Goal: Find specific page/section: Find specific page/section

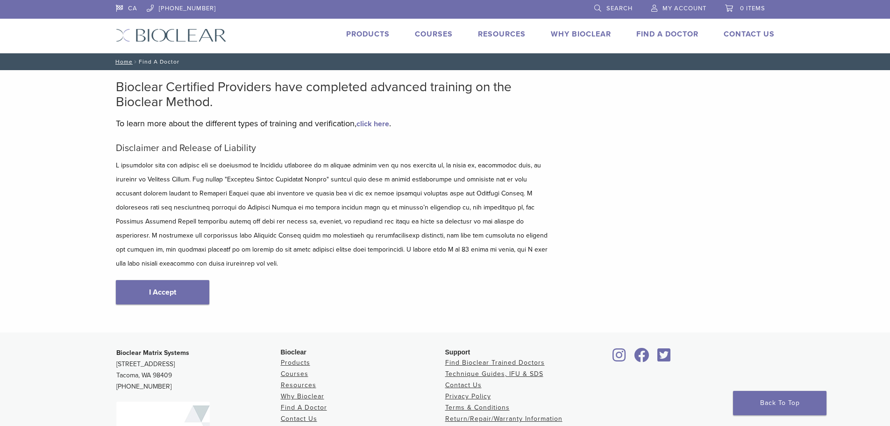
click at [665, 37] on link "Find A Doctor" at bounding box center [668, 33] width 62 height 9
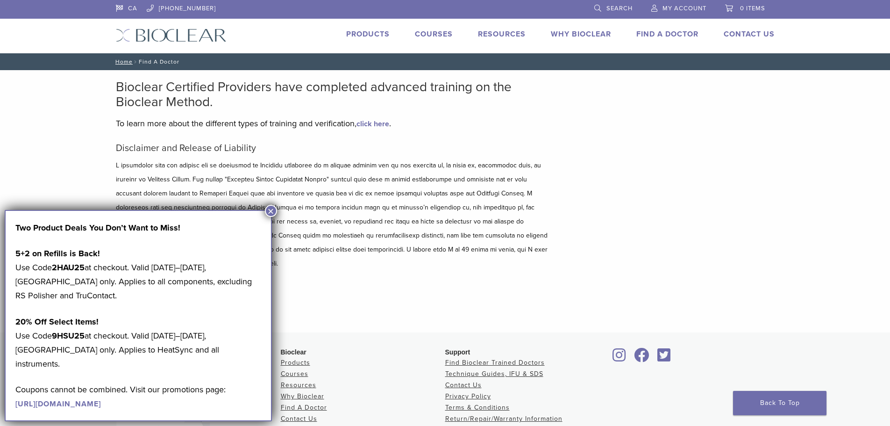
click at [267, 211] on button "×" at bounding box center [271, 211] width 12 height 12
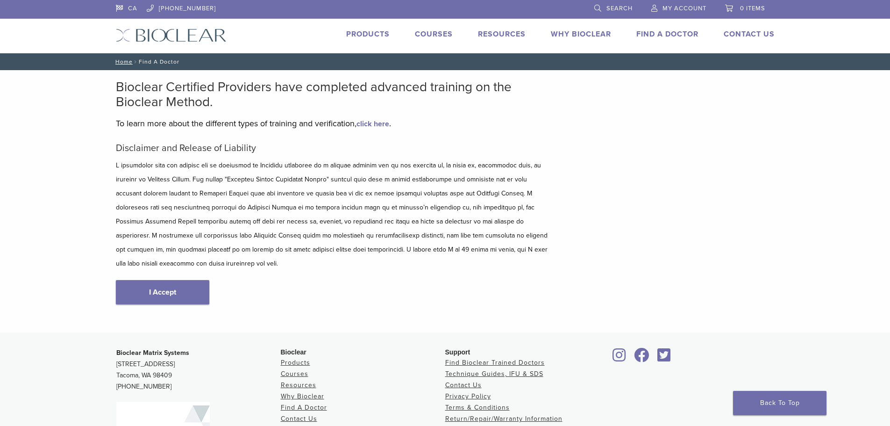
click at [665, 29] on div "CA 1.855.712.5327 Search My Account 0 items Cart No products in the cart. Back …" at bounding box center [445, 26] width 673 height 53
click at [661, 35] on link "Find A Doctor" at bounding box center [668, 33] width 62 height 9
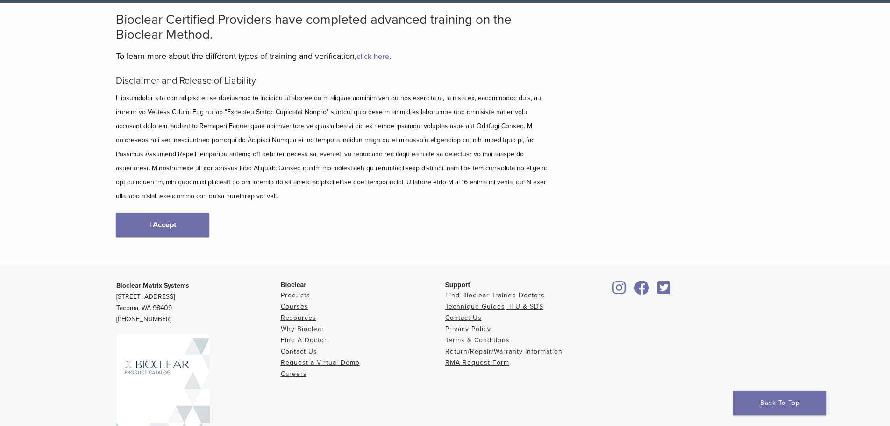
scroll to position [116, 0]
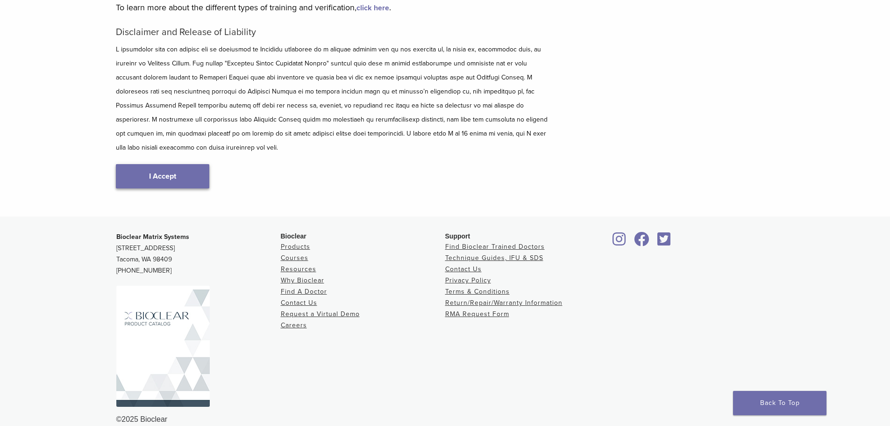
click at [154, 164] on link "I Accept" at bounding box center [162, 176] width 93 height 24
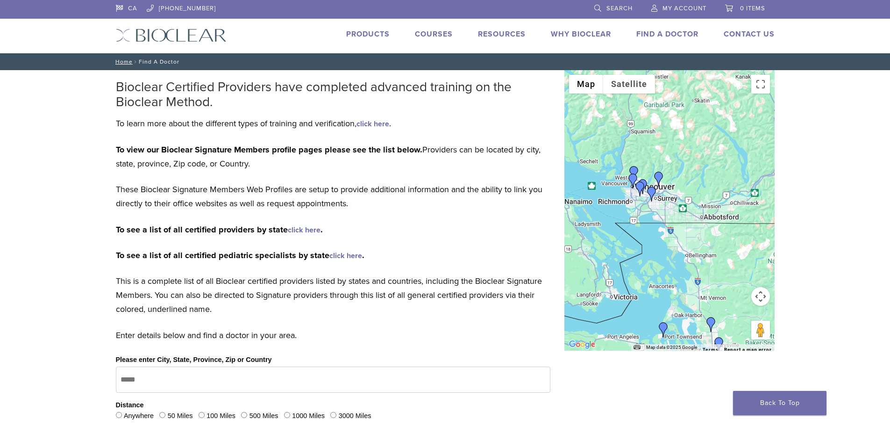
drag, startPoint x: 660, startPoint y: 150, endPoint x: 666, endPoint y: 220, distance: 70.4
click at [666, 220] on div at bounding box center [670, 210] width 210 height 280
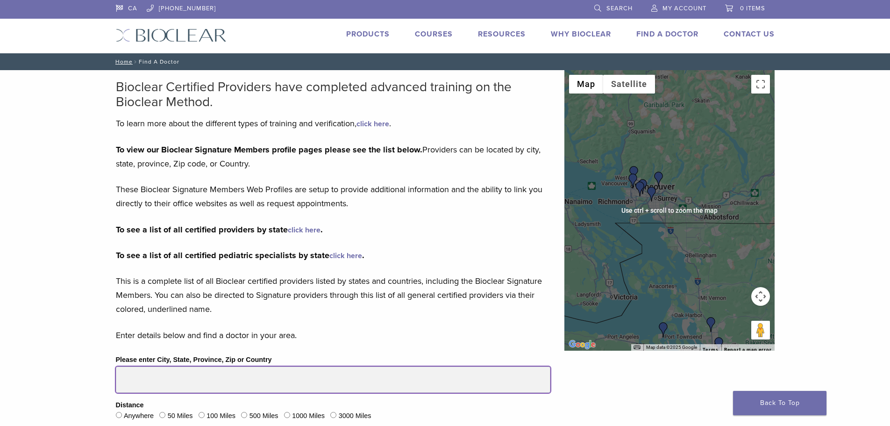
click at [202, 379] on input "Please enter City, State, Province, Zip or Country" at bounding box center [333, 379] width 435 height 26
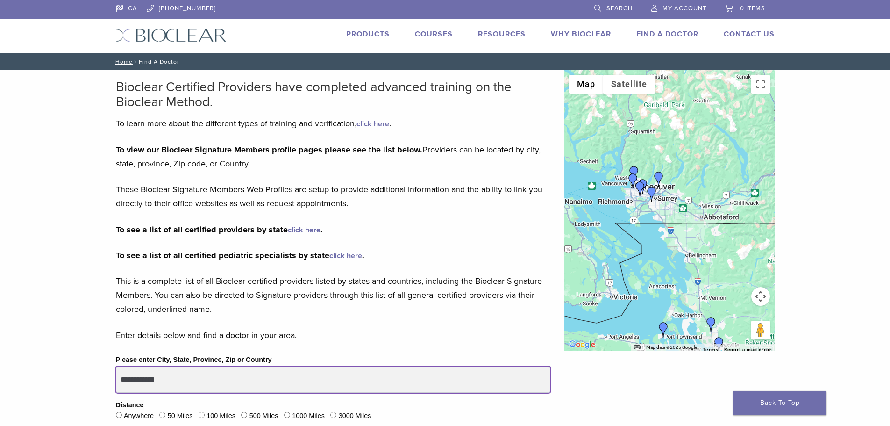
type input "**********"
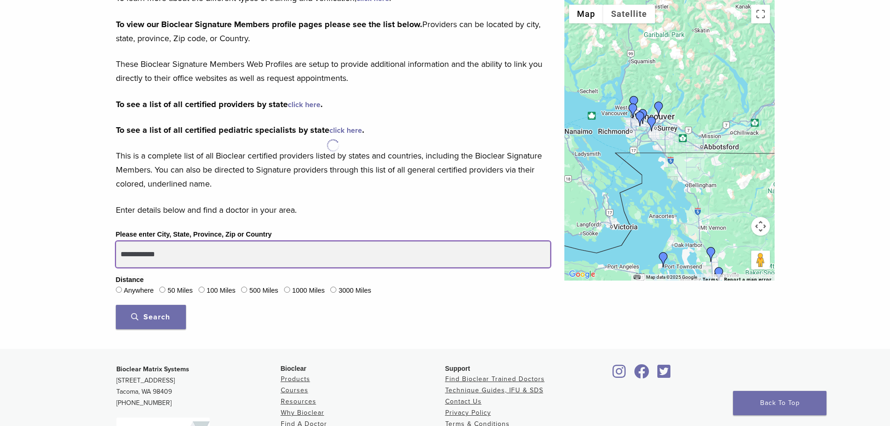
scroll to position [234, 0]
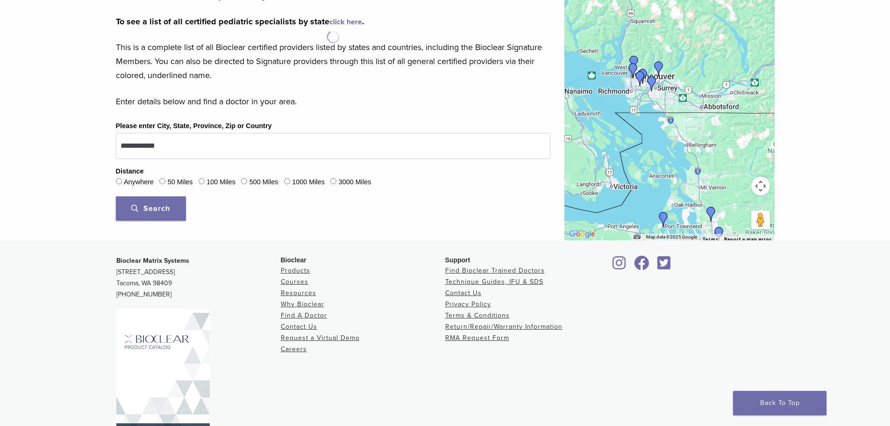
click at [172, 216] on button "Search" at bounding box center [151, 208] width 70 height 24
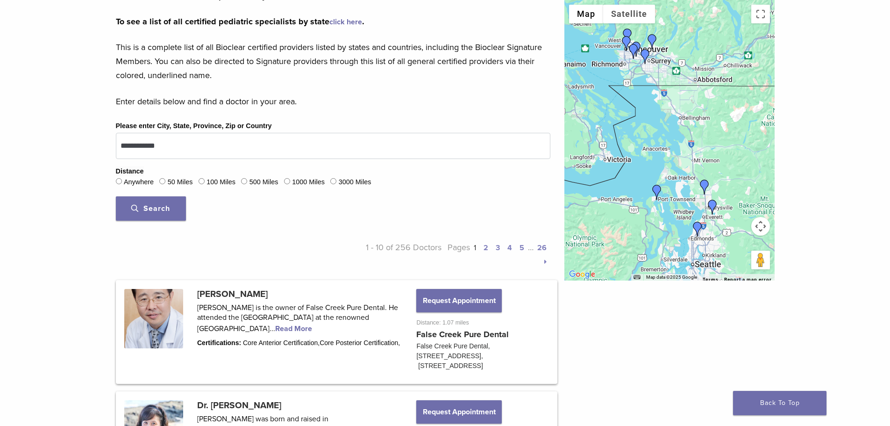
click at [160, 215] on button "Search" at bounding box center [151, 208] width 70 height 24
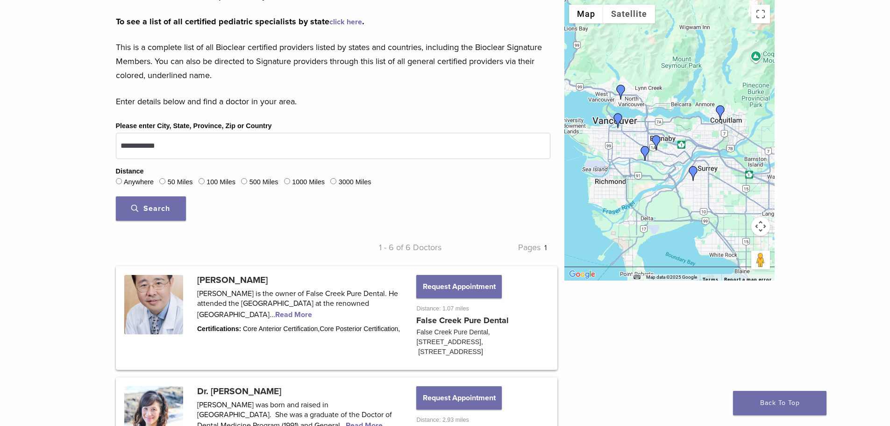
click at [617, 119] on img "Dr. Yanbin Xu" at bounding box center [618, 120] width 15 height 15
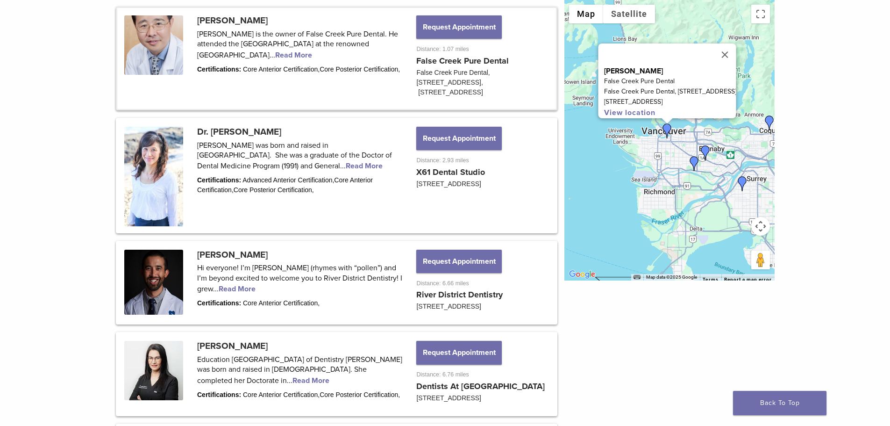
scroll to position [500, 0]
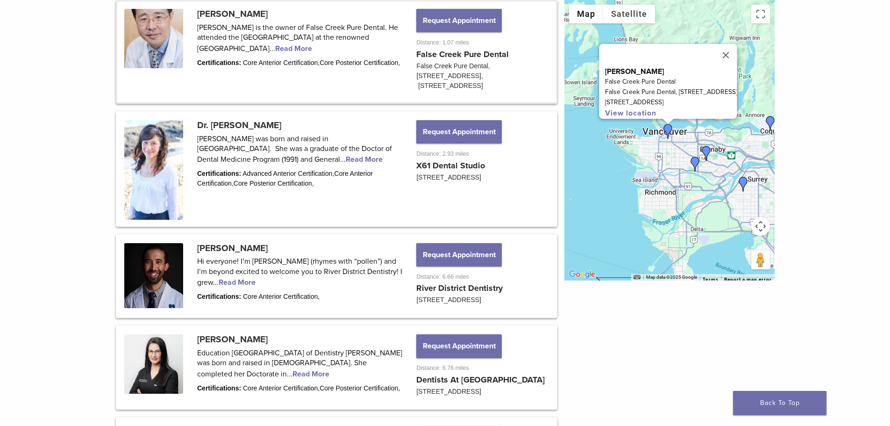
click at [692, 162] on img "Dr. Scott Kollen" at bounding box center [695, 164] width 15 height 15
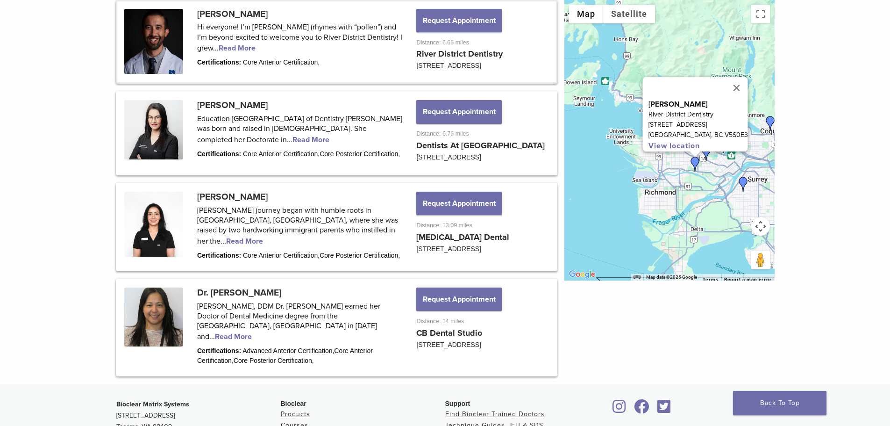
click at [703, 156] on img "Dr. Maria Zanjanian" at bounding box center [706, 153] width 15 height 15
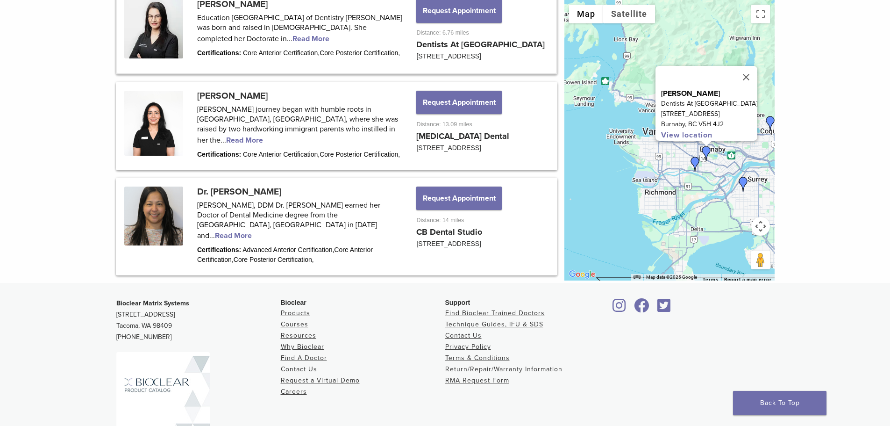
click at [772, 122] on img "Dr. Caroline Binuhe" at bounding box center [770, 123] width 15 height 15
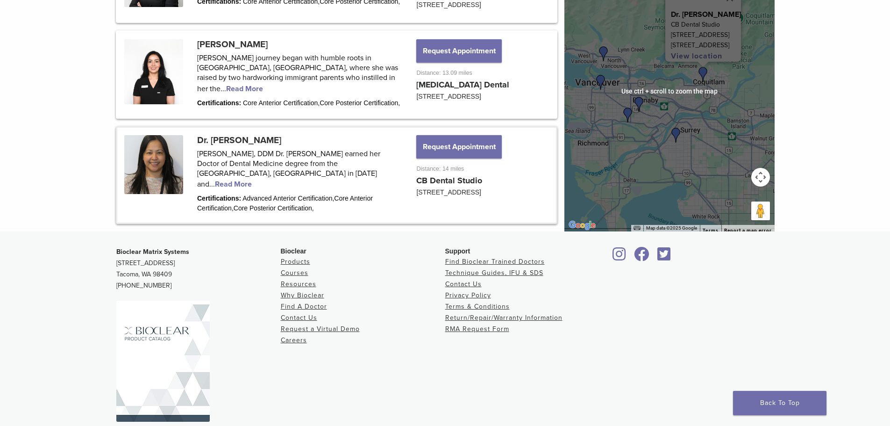
scroll to position [880, 0]
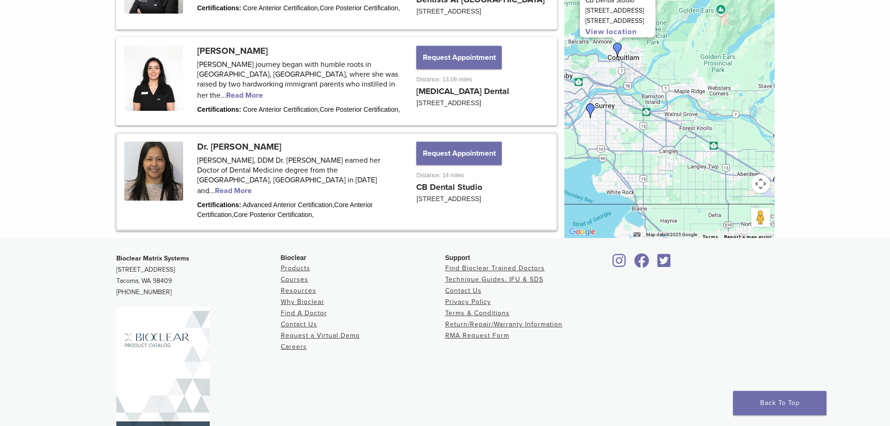
drag, startPoint x: 705, startPoint y: 163, endPoint x: 624, endPoint y: 126, distance: 89.3
click at [624, 127] on div "Dr. [PERSON_NAME] CB Dental Studio [STREET_ADDRESS] View location" at bounding box center [670, 97] width 210 height 280
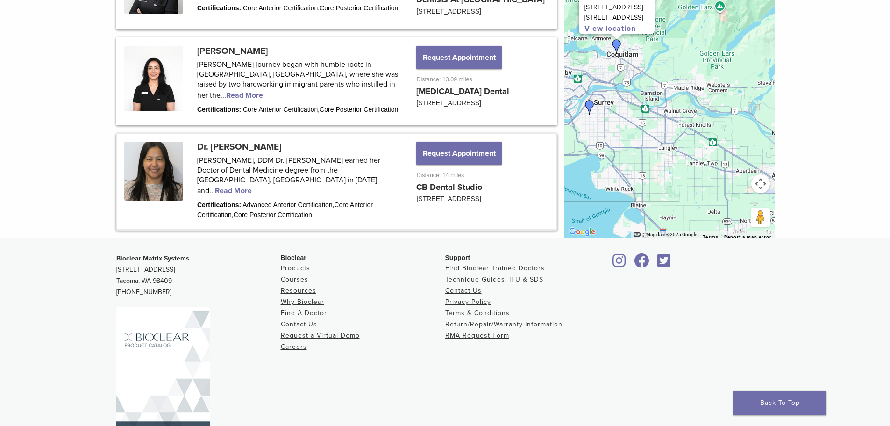
click at [591, 115] on img "Dr. Banita Mann" at bounding box center [589, 107] width 15 height 15
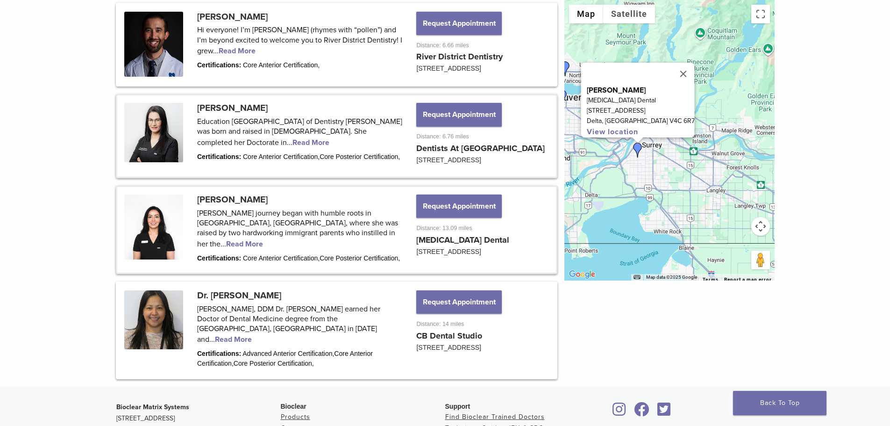
scroll to position [833, 0]
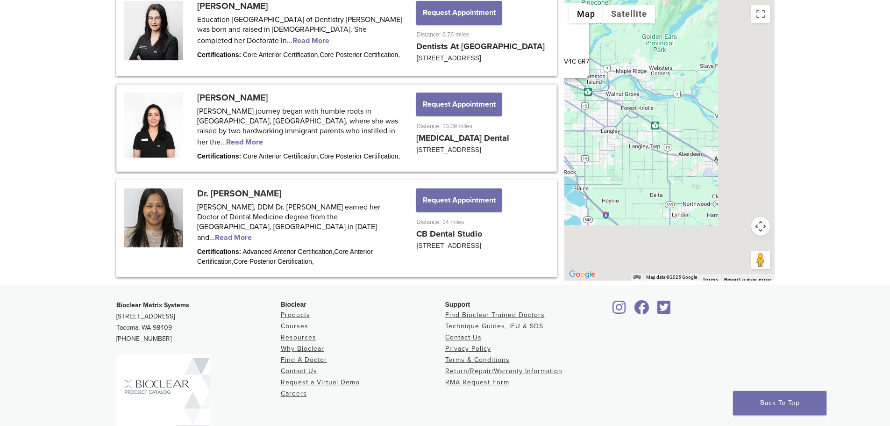
drag, startPoint x: 700, startPoint y: 184, endPoint x: 584, endPoint y: 114, distance: 135.0
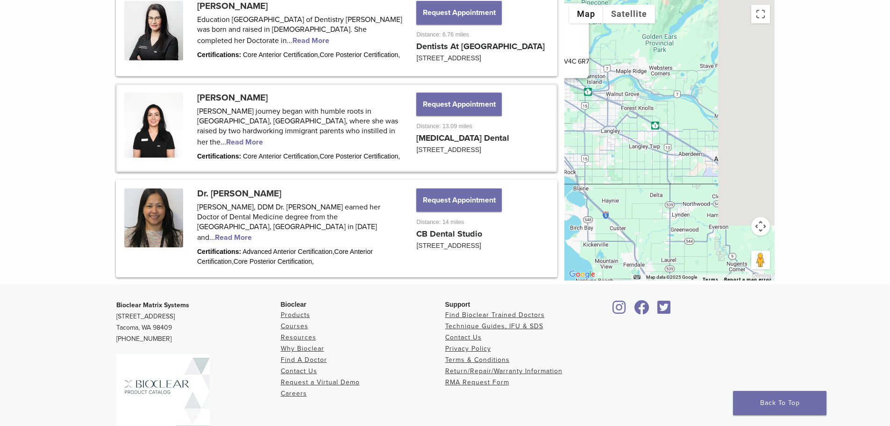
click at [584, 115] on div "[PERSON_NAME] [MEDICAL_DATA] Dental [STREET_ADDRESS] View location" at bounding box center [670, 140] width 210 height 280
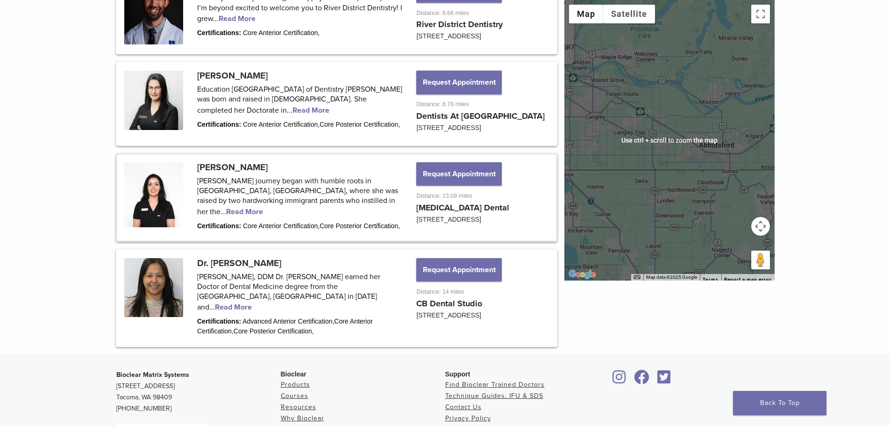
scroll to position [739, 0]
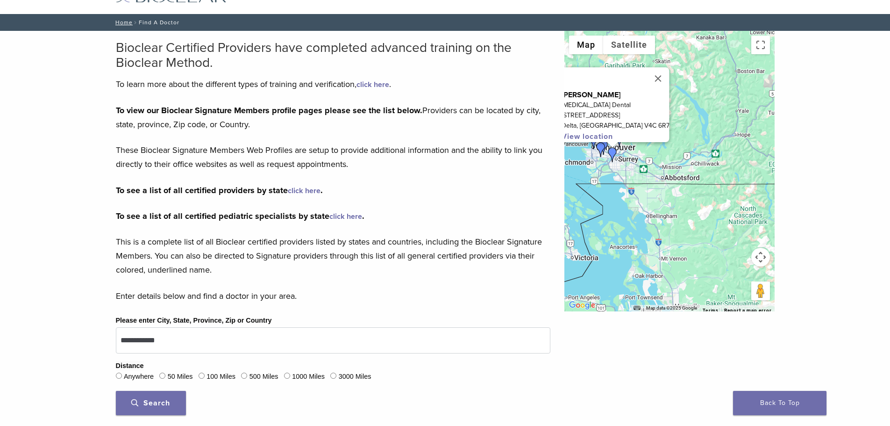
scroll to position [0, 0]
